Goal: Navigation & Orientation: Find specific page/section

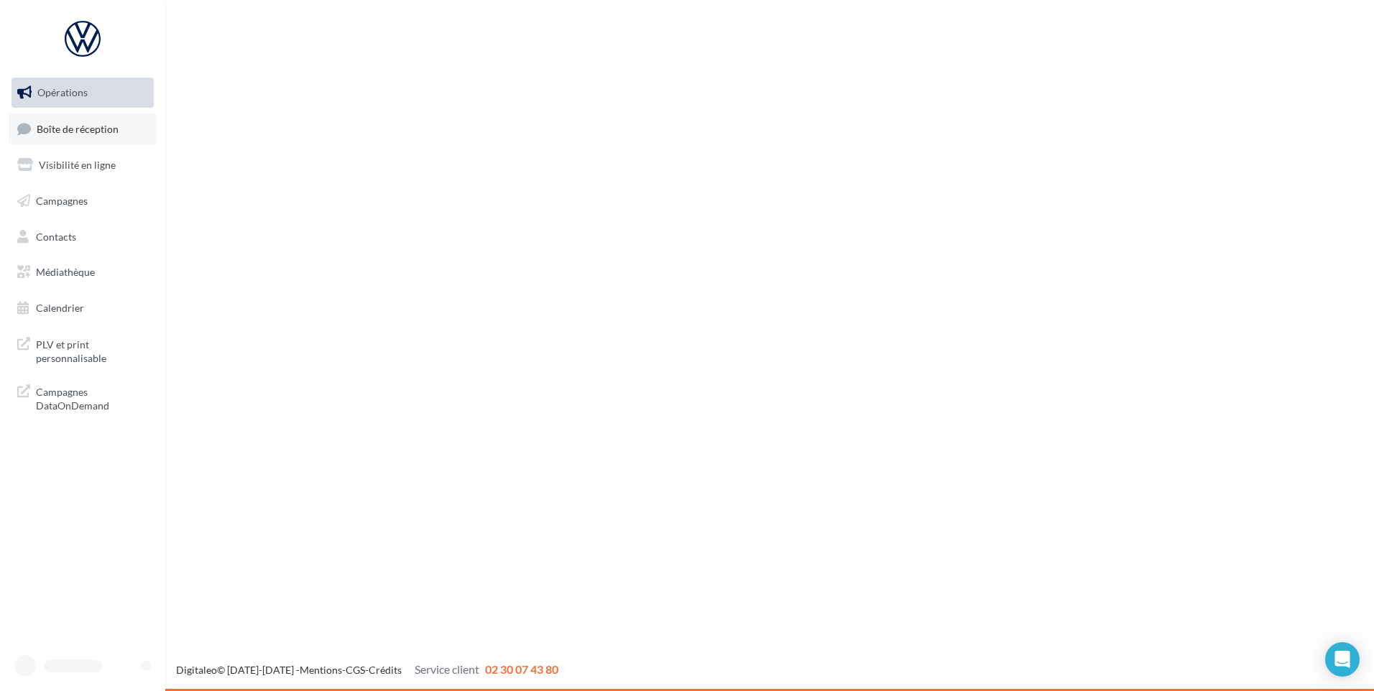
click at [58, 135] on link "Boîte de réception" at bounding box center [83, 129] width 148 height 31
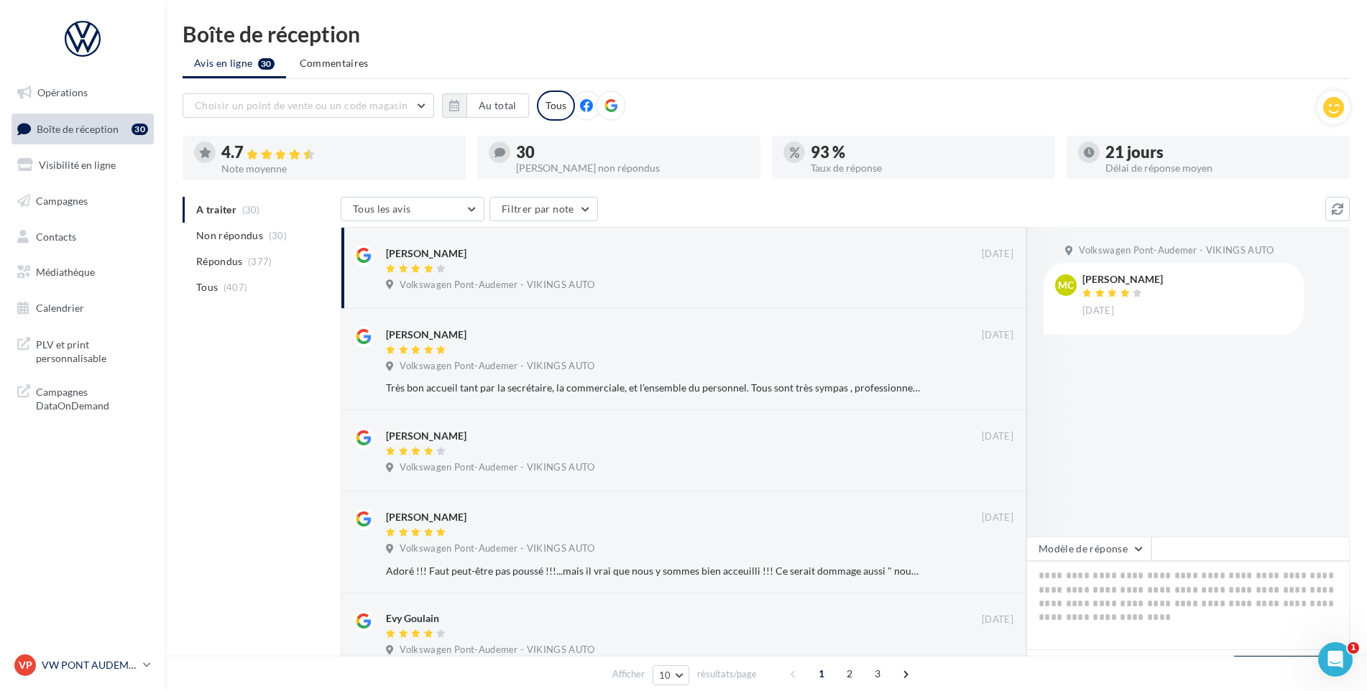
drag, startPoint x: 129, startPoint y: 650, endPoint x: 123, endPoint y: 654, distance: 7.4
click at [129, 650] on nav "Opérations Boîte de réception 30 Visibilité en ligne Campagnes Contacts Médiath…" at bounding box center [82, 345] width 165 height 691
click at [123, 654] on link "VP VW PONT AUDEMER vw-pon-vau" at bounding box center [82, 665] width 142 height 27
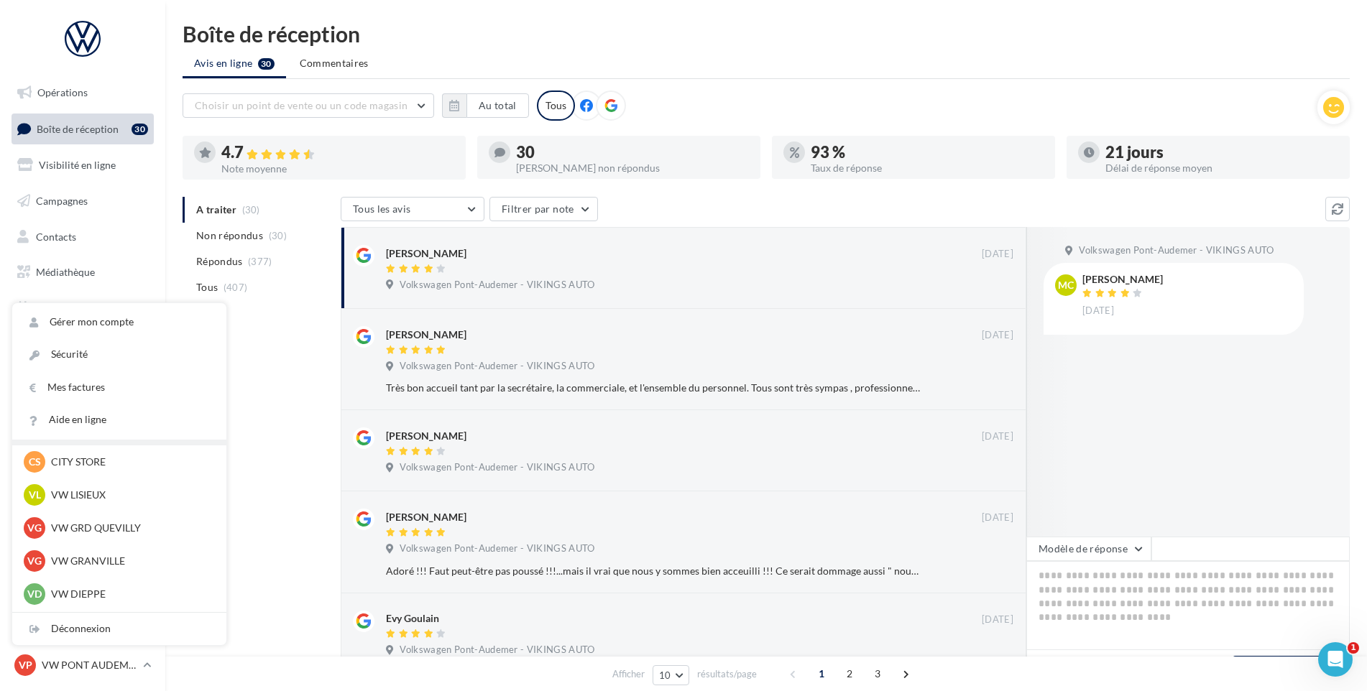
scroll to position [287, 0]
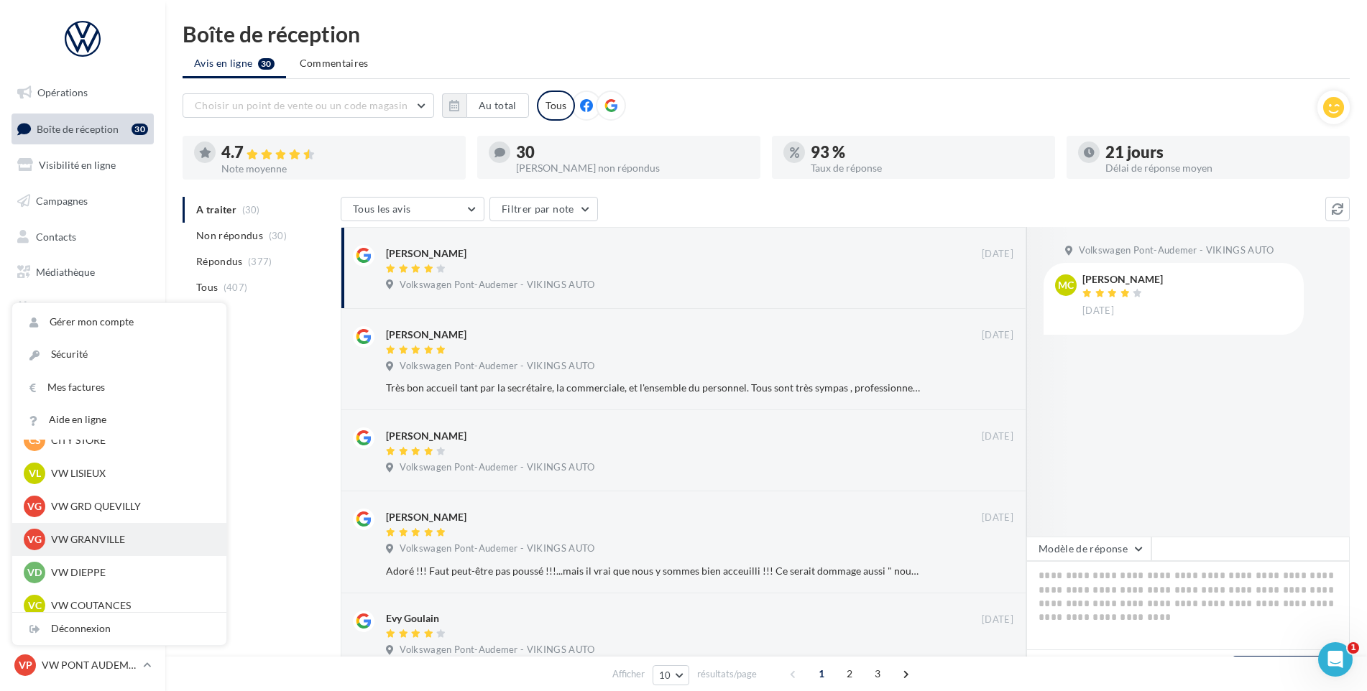
click at [111, 545] on p "VW GRANVILLE" at bounding box center [130, 540] width 158 height 14
